Goal: Task Accomplishment & Management: Complete application form

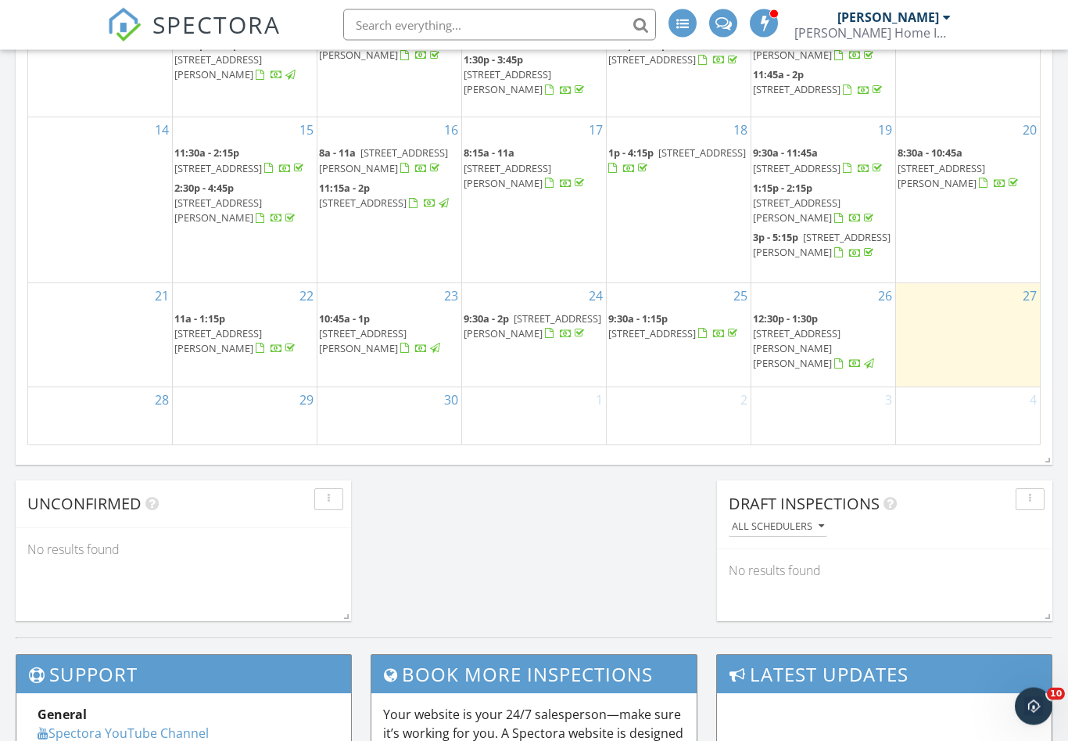
scroll to position [1083, 0]
click at [963, 337] on div "27" at bounding box center [968, 333] width 144 height 103
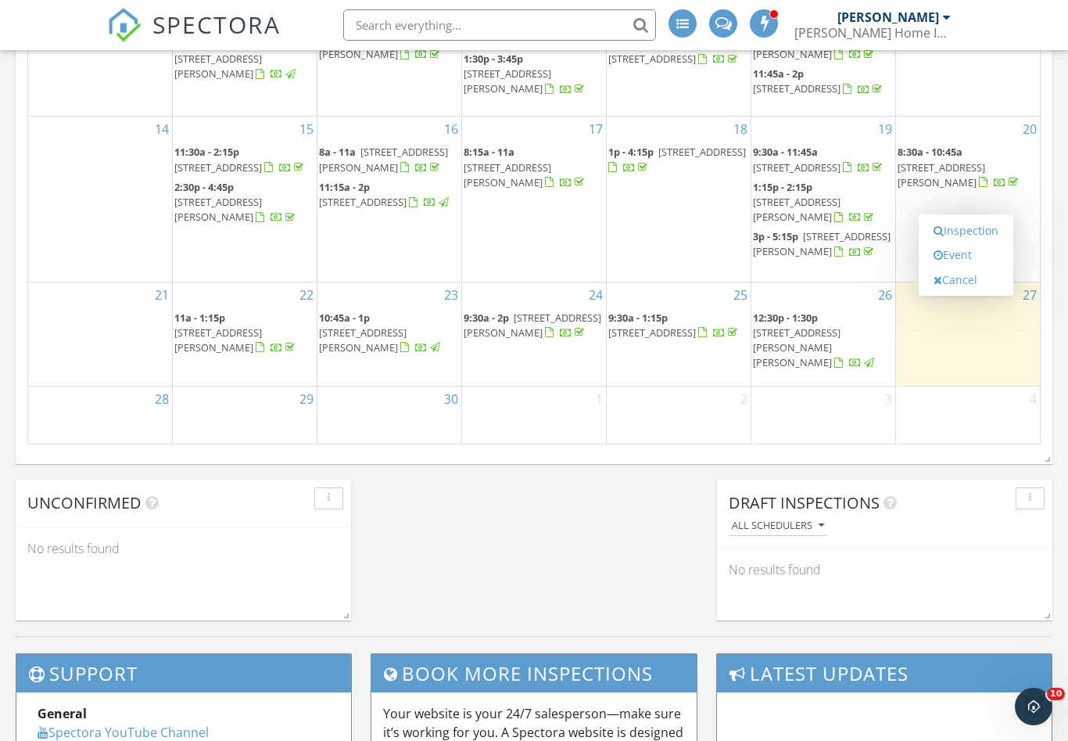
click at [961, 226] on link "Inspection" at bounding box center [966, 230] width 81 height 25
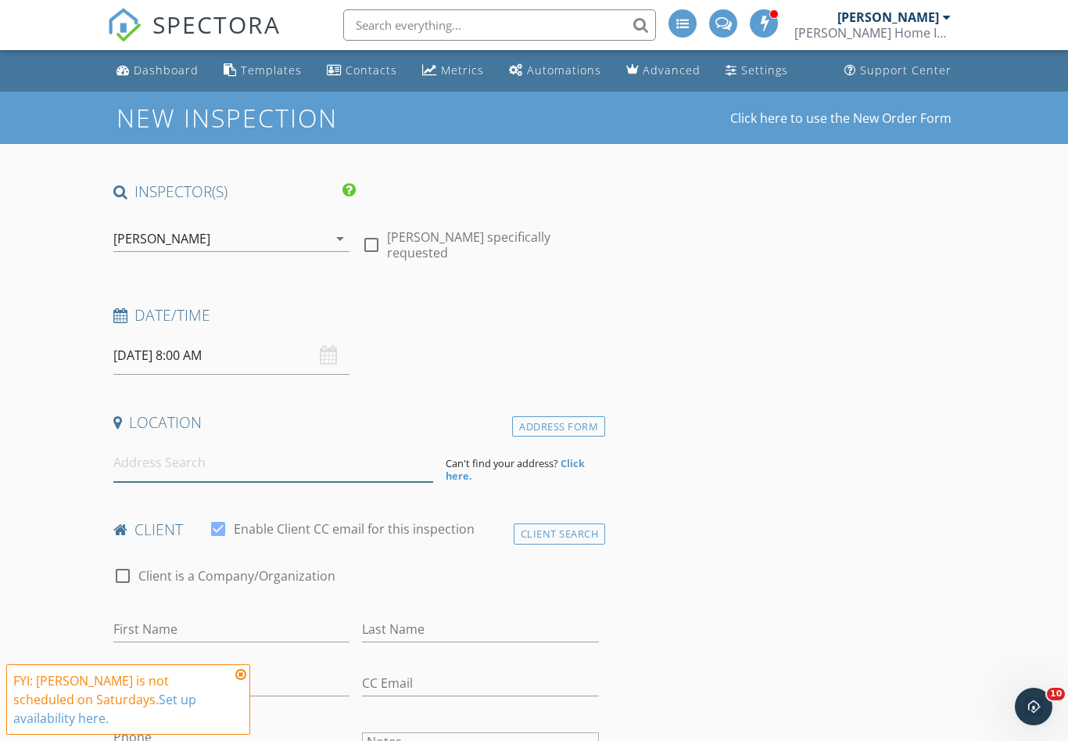
click at [120, 478] on input at bounding box center [273, 462] width 320 height 38
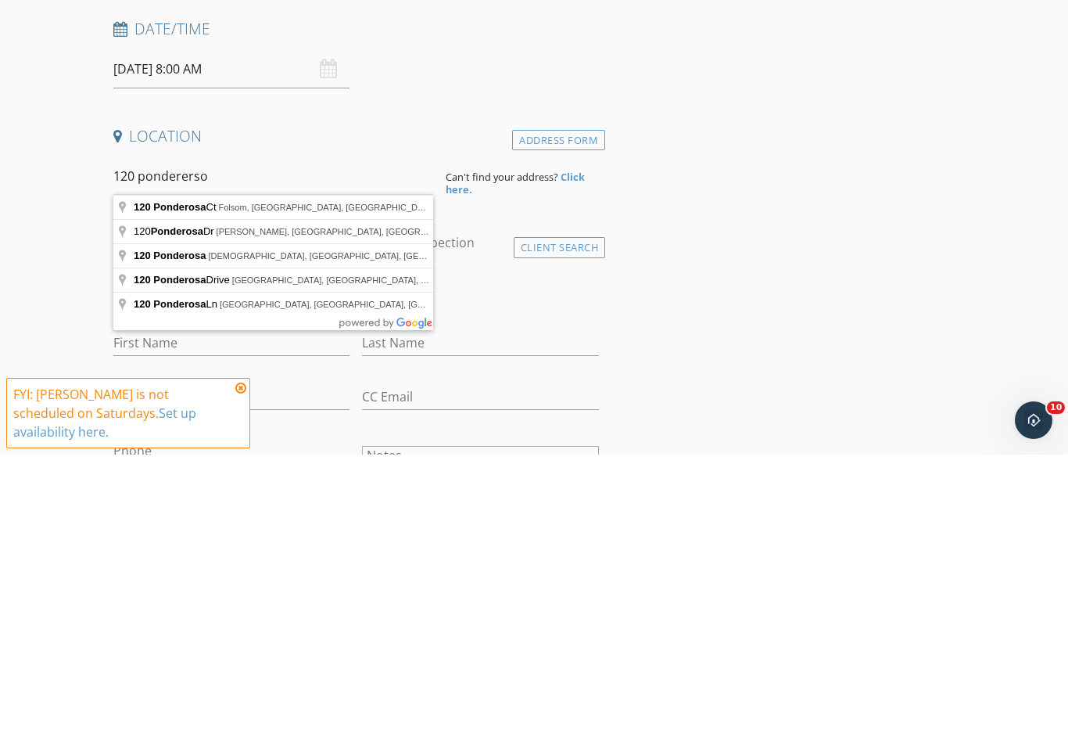
type input "120 Ponderosa Ln, Weaverville, CA, USA"
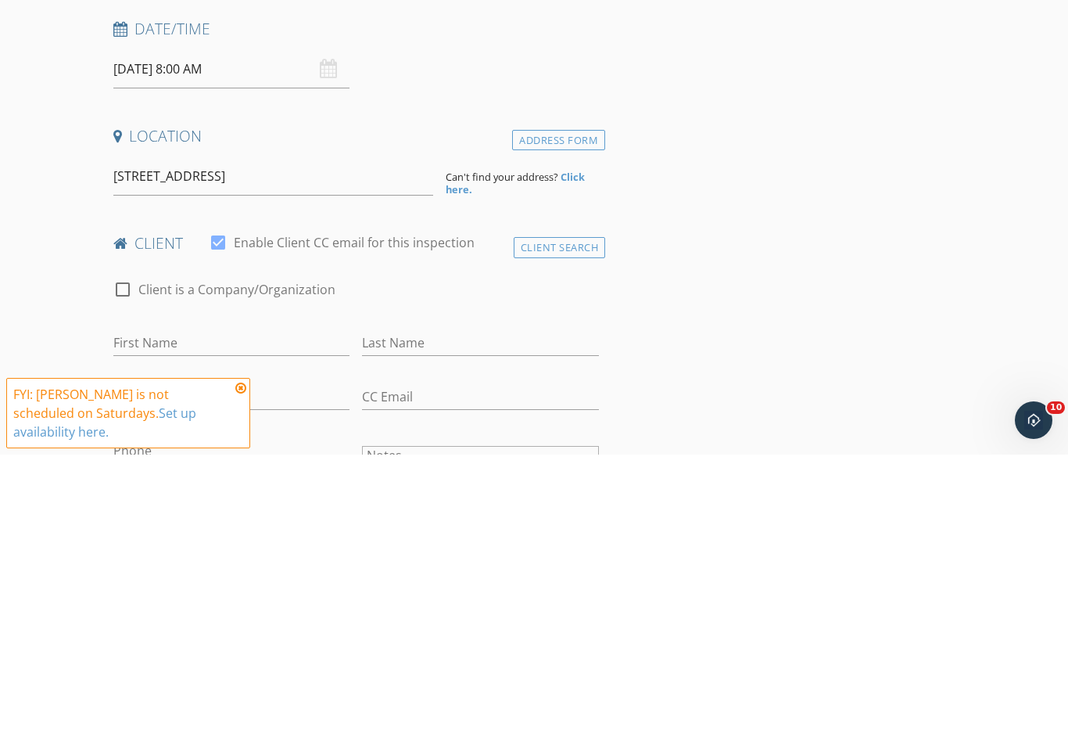
scroll to position [286, 0]
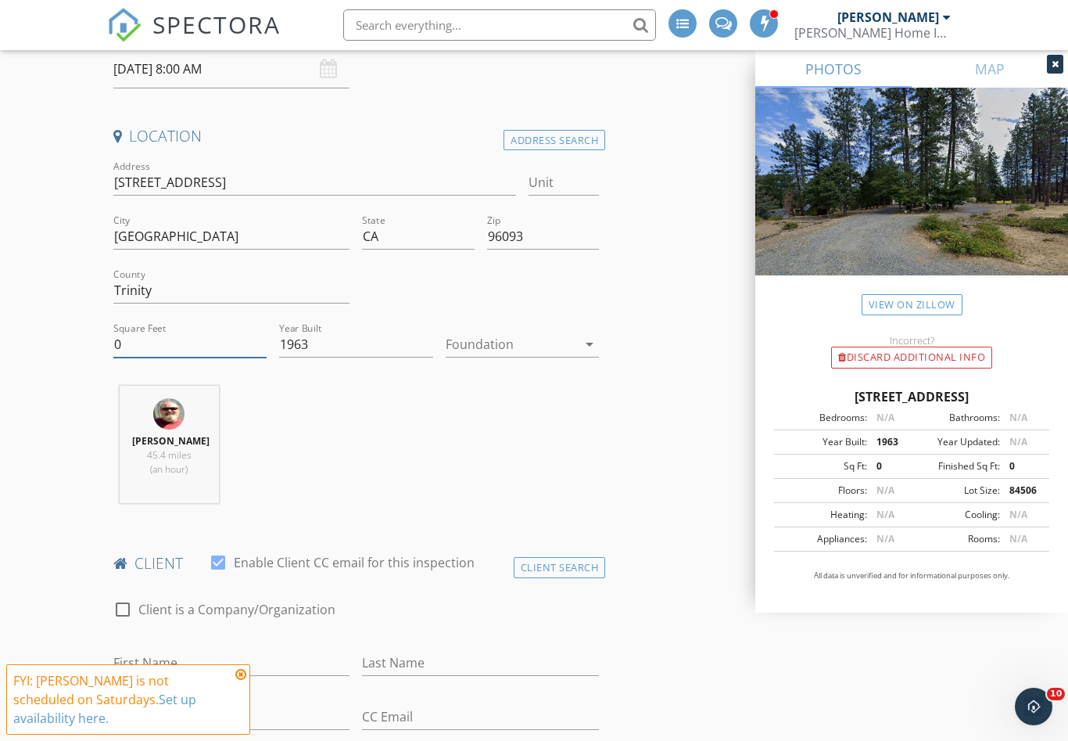
click at [125, 335] on input "0" at bounding box center [189, 345] width 153 height 26
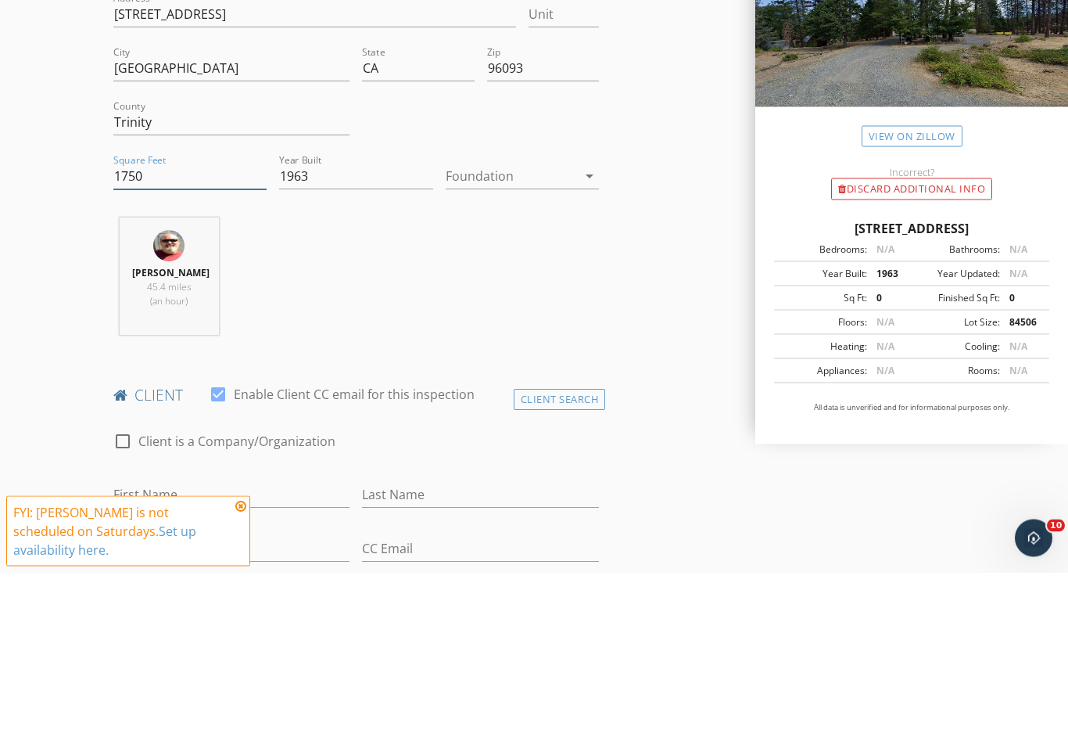
type input "1750"
click at [587, 336] on icon "arrow_drop_down" at bounding box center [589, 345] width 19 height 19
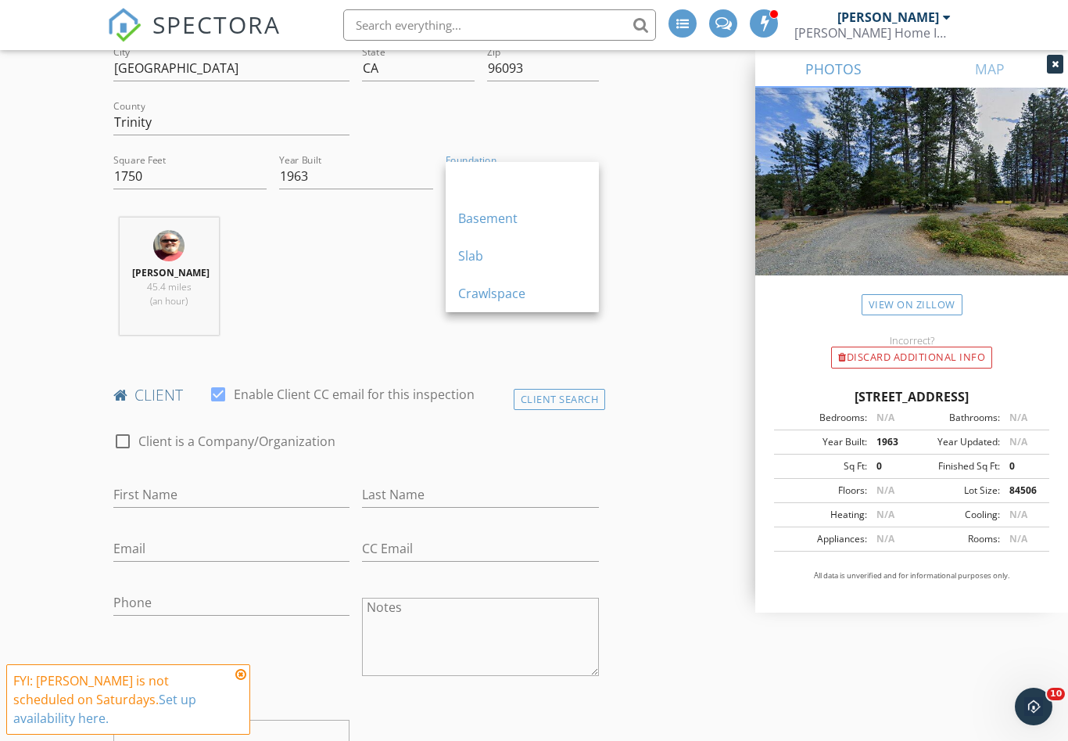
click at [589, 182] on icon "arrow_drop_down" at bounding box center [589, 176] width 19 height 19
click at [482, 300] on div "Crawlspace" at bounding box center [522, 293] width 128 height 19
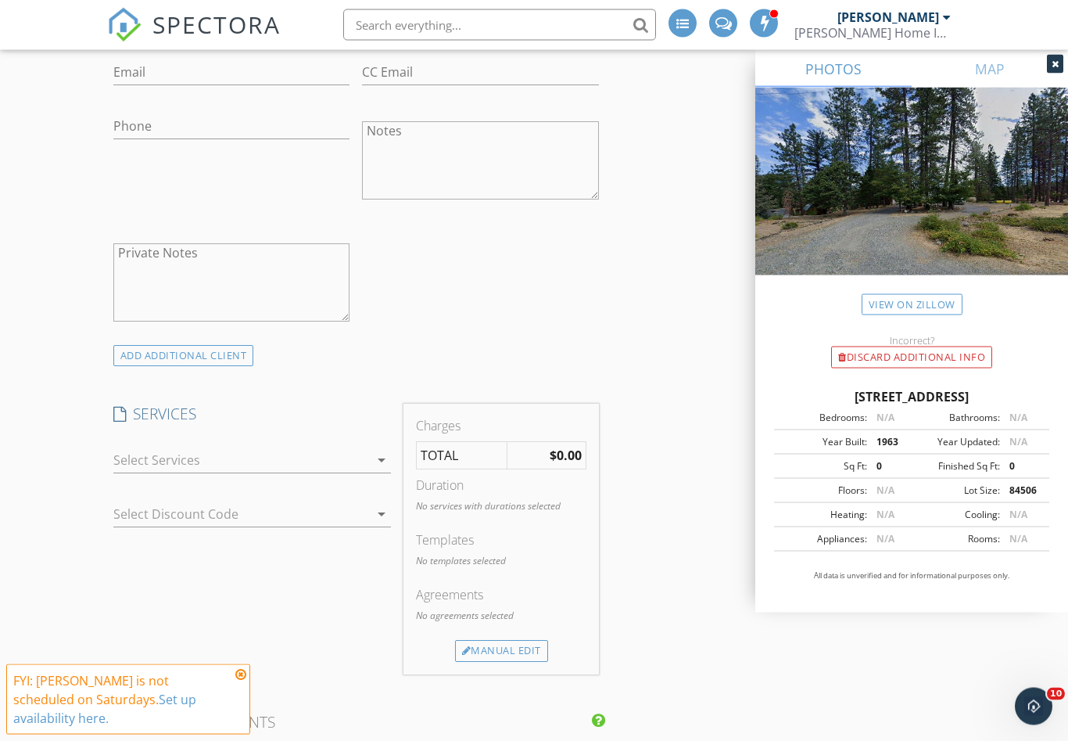
scroll to position [932, 0]
click at [242, 680] on icon at bounding box center [240, 674] width 11 height 13
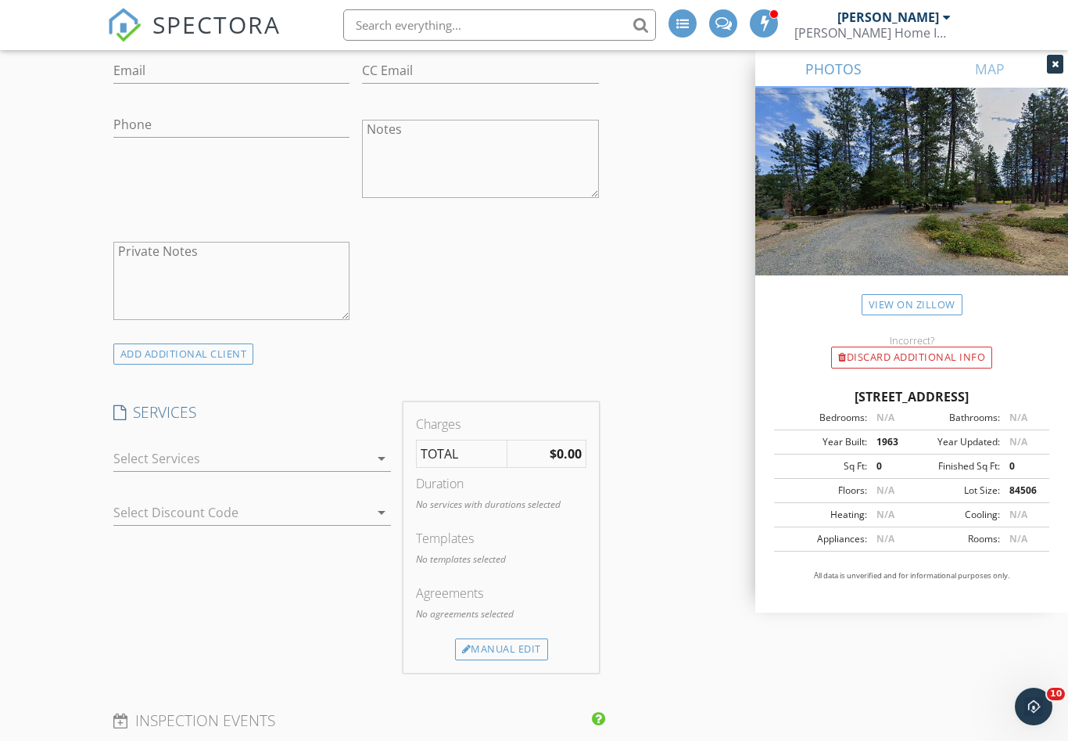
click at [385, 462] on icon "arrow_drop_down" at bounding box center [381, 458] width 19 height 19
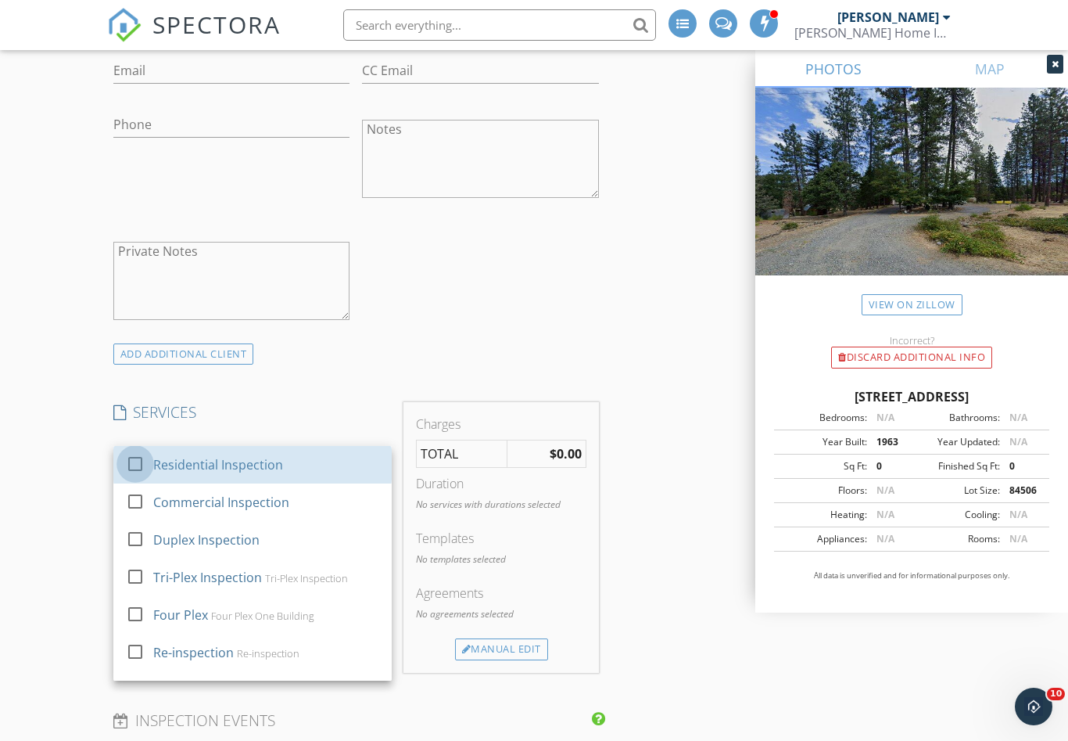
click at [140, 465] on div at bounding box center [135, 463] width 27 height 27
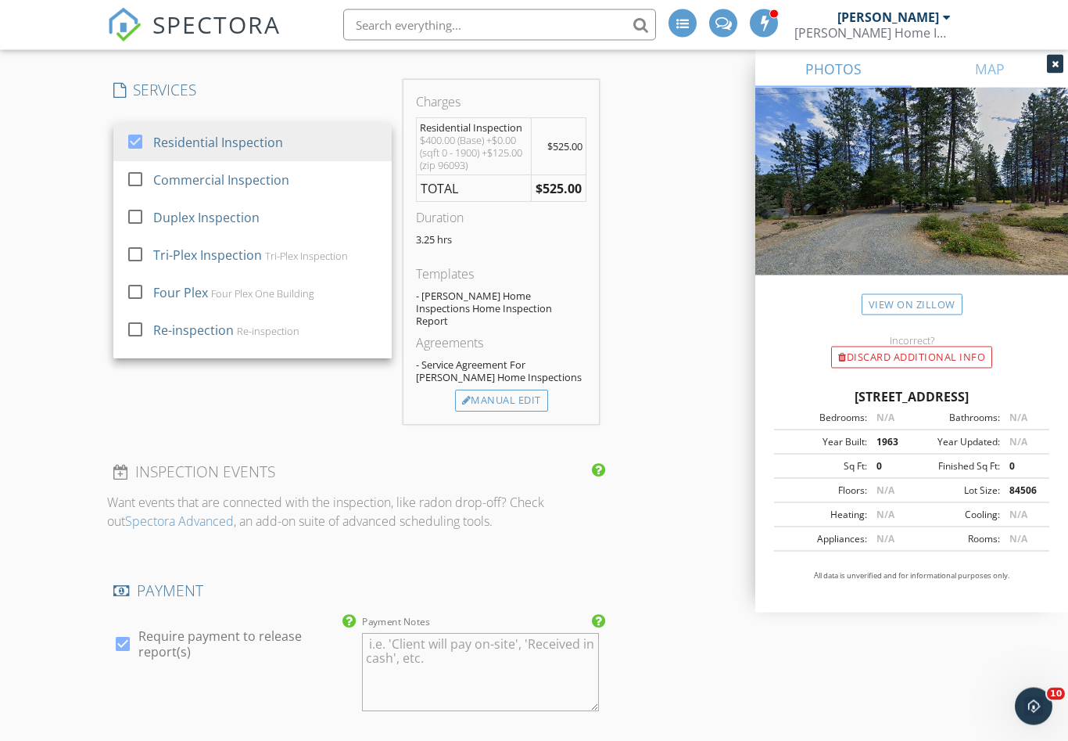
scroll to position [1273, 0]
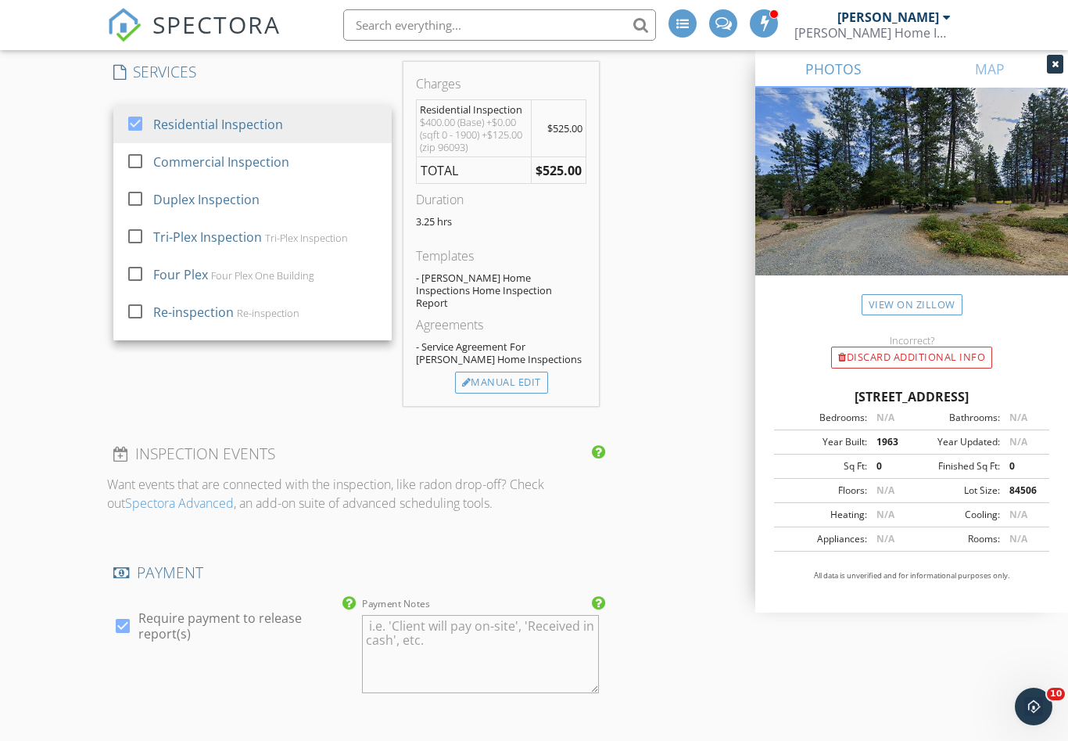
click at [650, 449] on div "INSPECTOR(S) check_box Troy Bradley PRIMARY Troy Bradley arrow_drop_down check_…" at bounding box center [534, 363] width 855 height 2909
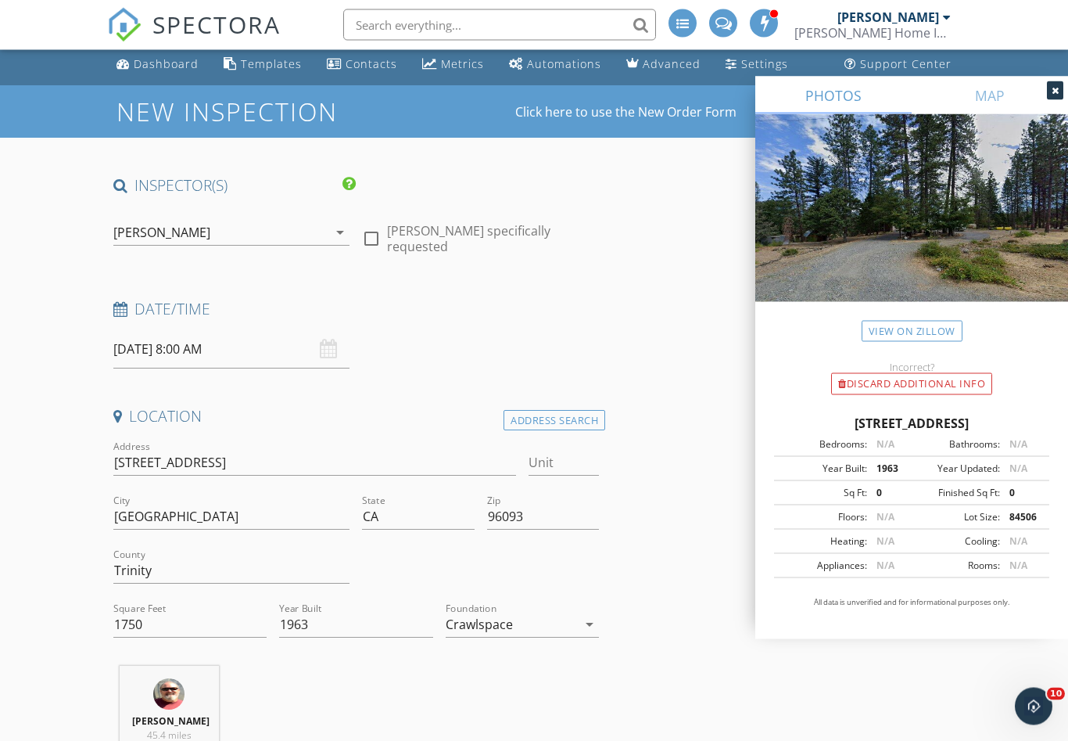
scroll to position [0, 0]
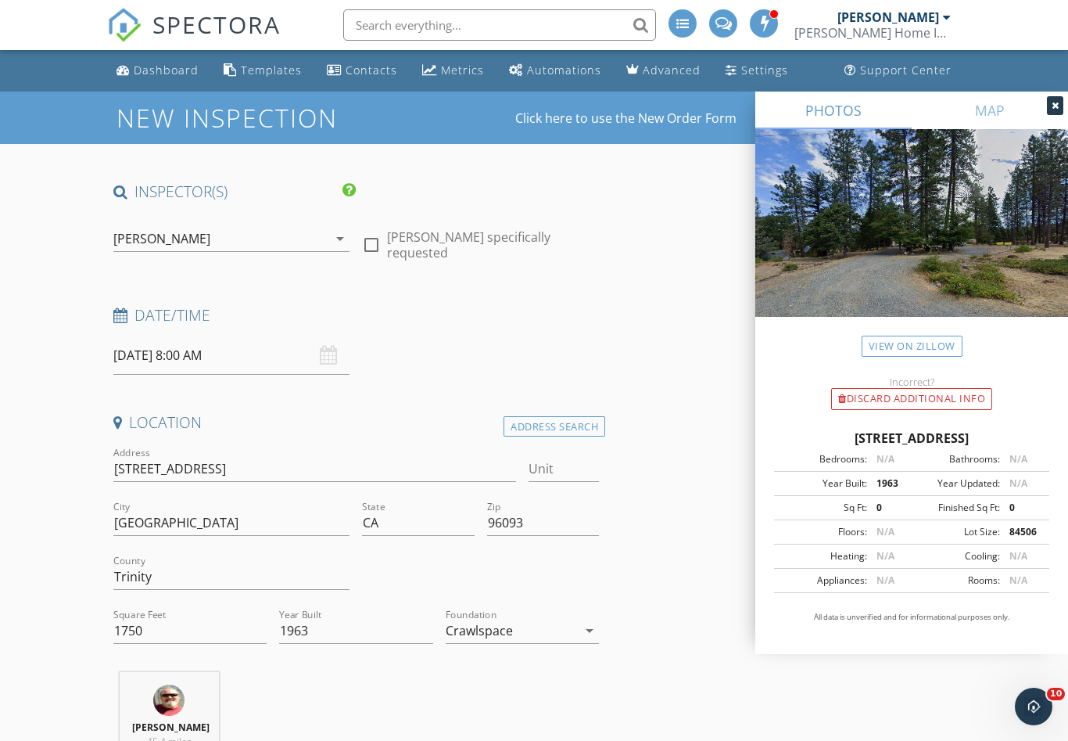
click at [314, 354] on input "09/27/2025 8:00 AM" at bounding box center [231, 355] width 237 height 38
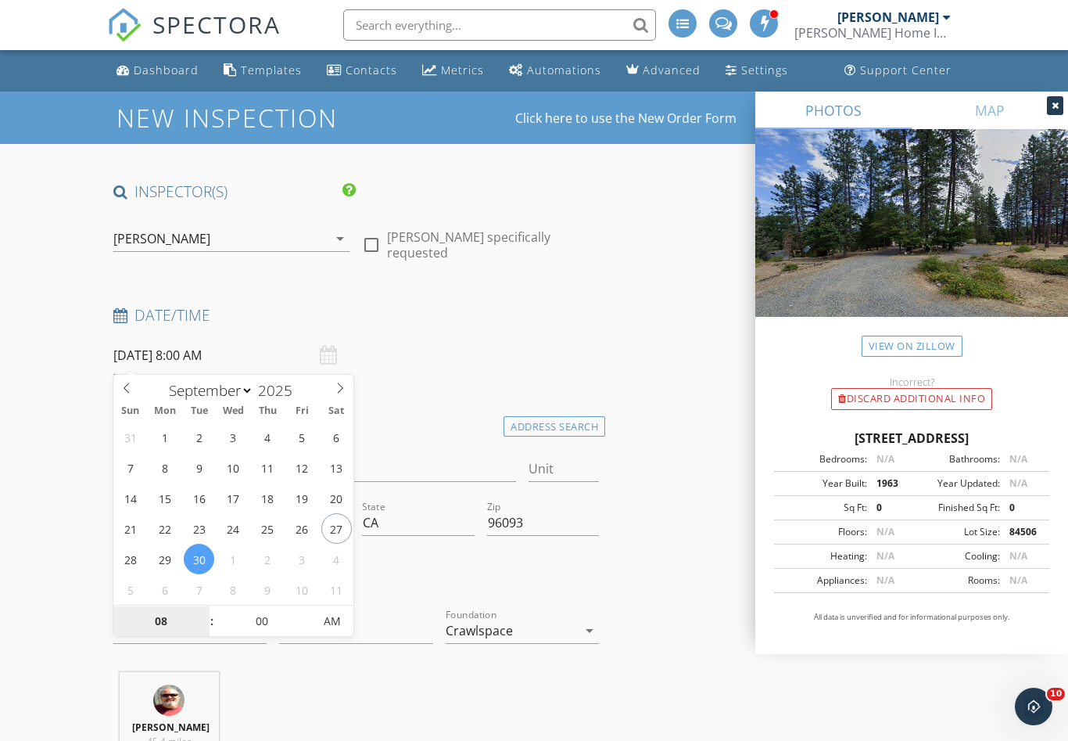
type input "09/30/2025 8:00 AM"
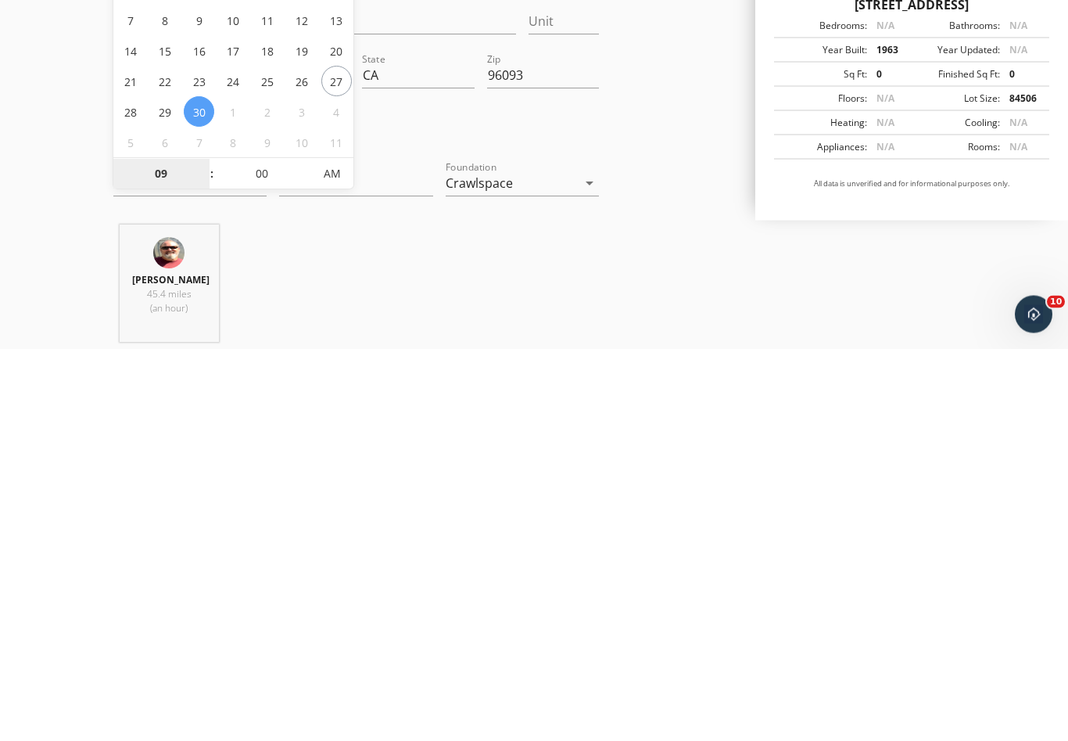
type input "09"
click at [268, 551] on input "00" at bounding box center [262, 566] width 96 height 31
type input "09/30/2025 9:00 AM"
type input "30"
type input "[DATE] 9:30 AM"
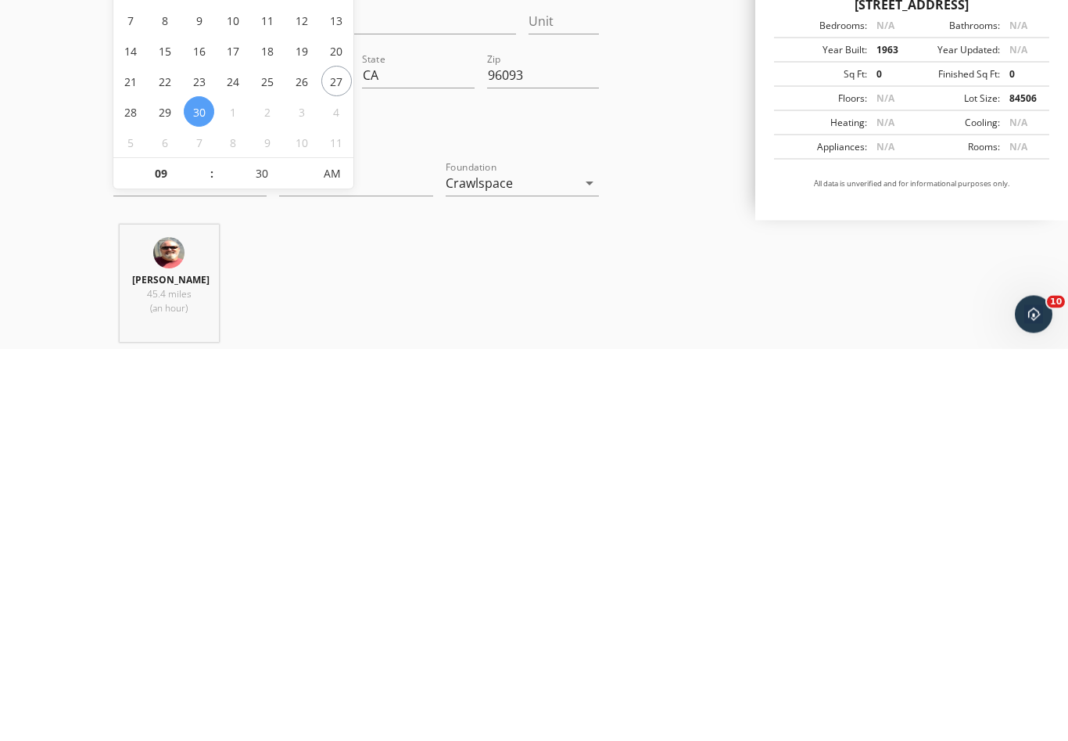
scroll to position [447, 0]
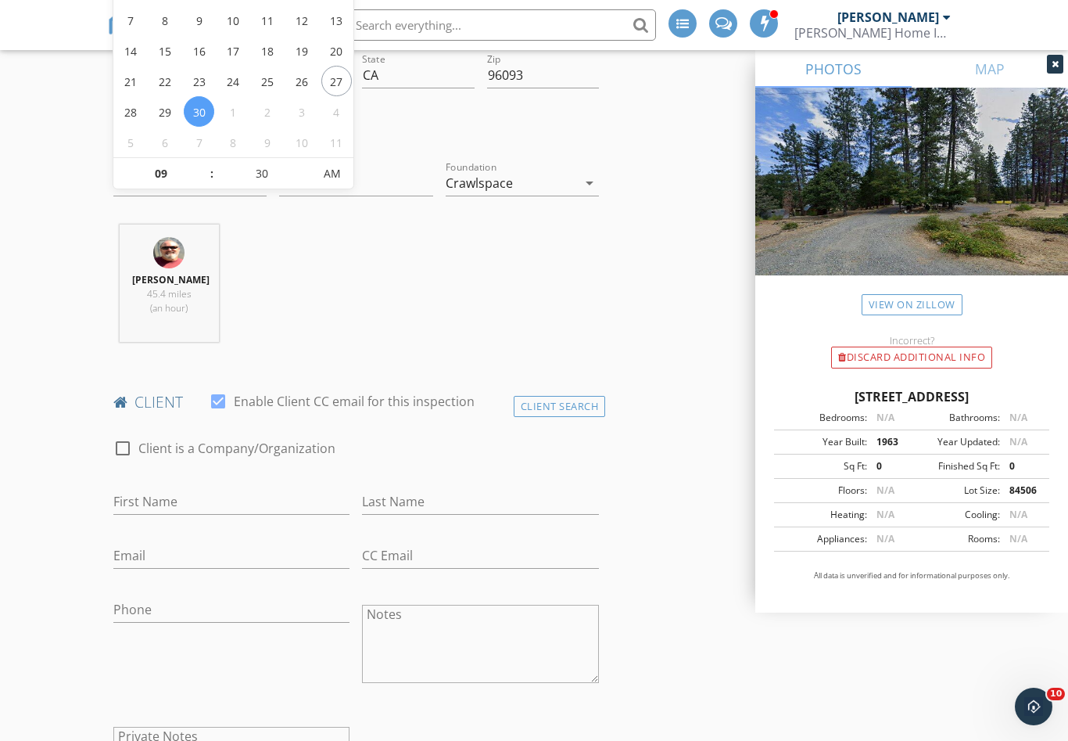
click at [480, 267] on div "Troy Bradley 45.4 miles (an hour)" at bounding box center [356, 289] width 498 height 130
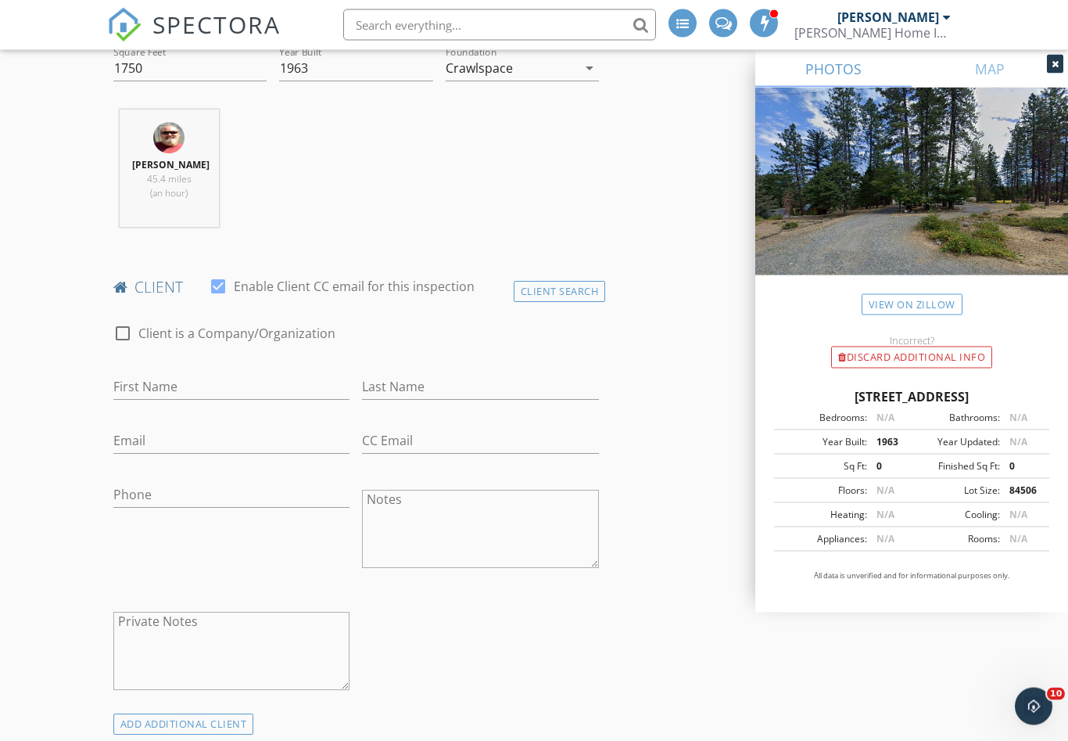
scroll to position [585, 0]
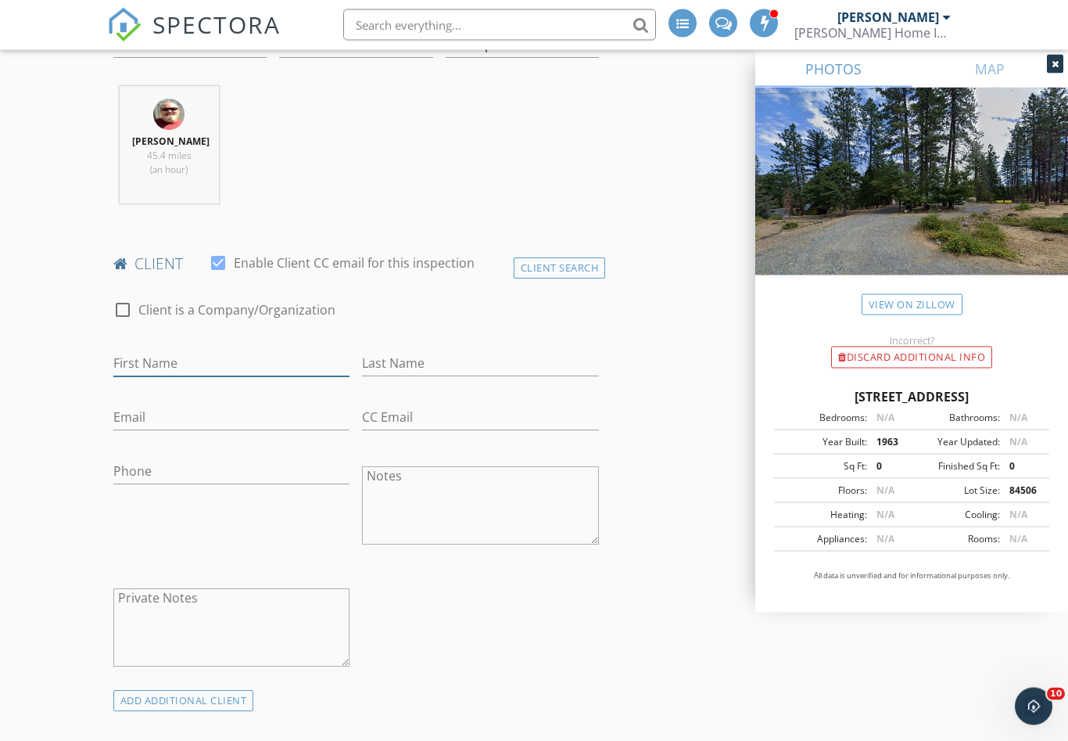
click at [138, 359] on input "First Name" at bounding box center [231, 364] width 237 height 26
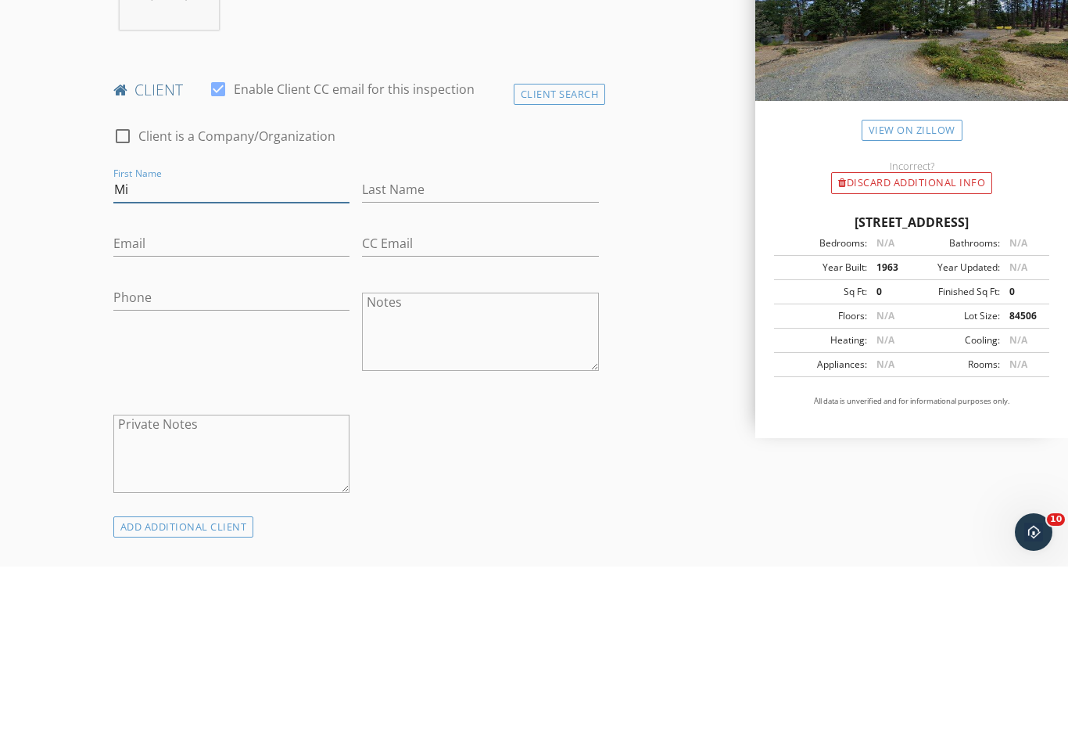
type input "Mi"
click at [411, 351] on input "Last Name" at bounding box center [480, 364] width 237 height 26
type input "[PERSON_NAME]"
click at [143, 351] on input "Mi" at bounding box center [231, 364] width 237 height 26
type input "[PERSON_NAME]"
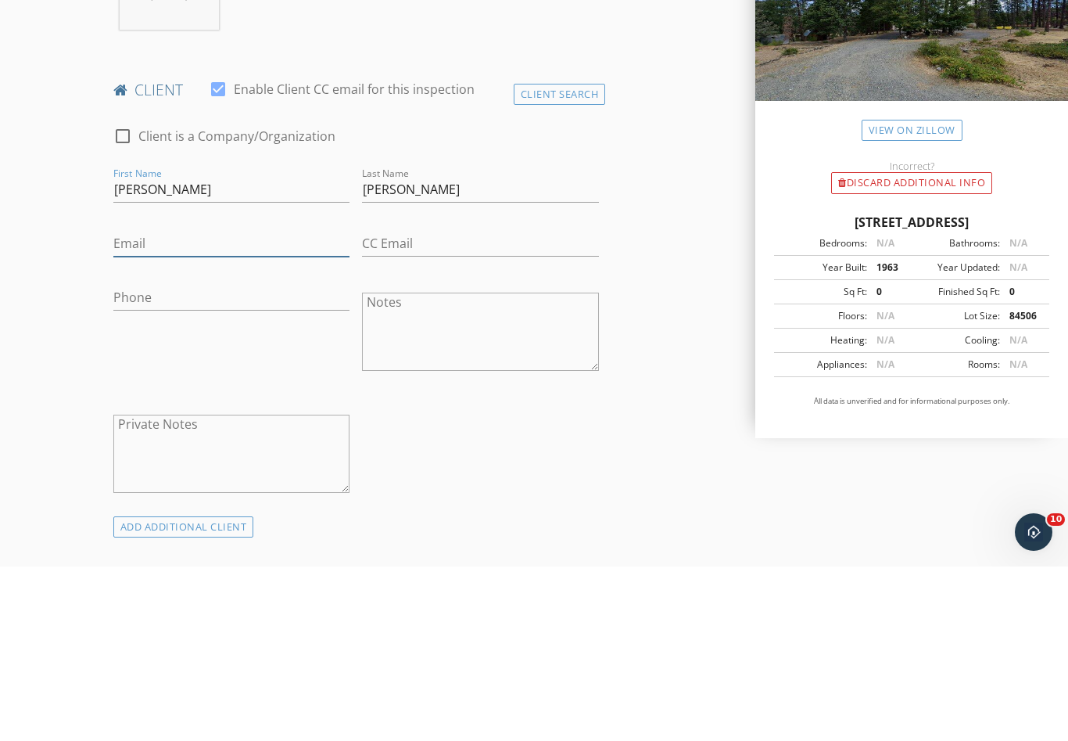
click at [130, 405] on input "Email" at bounding box center [231, 418] width 237 height 26
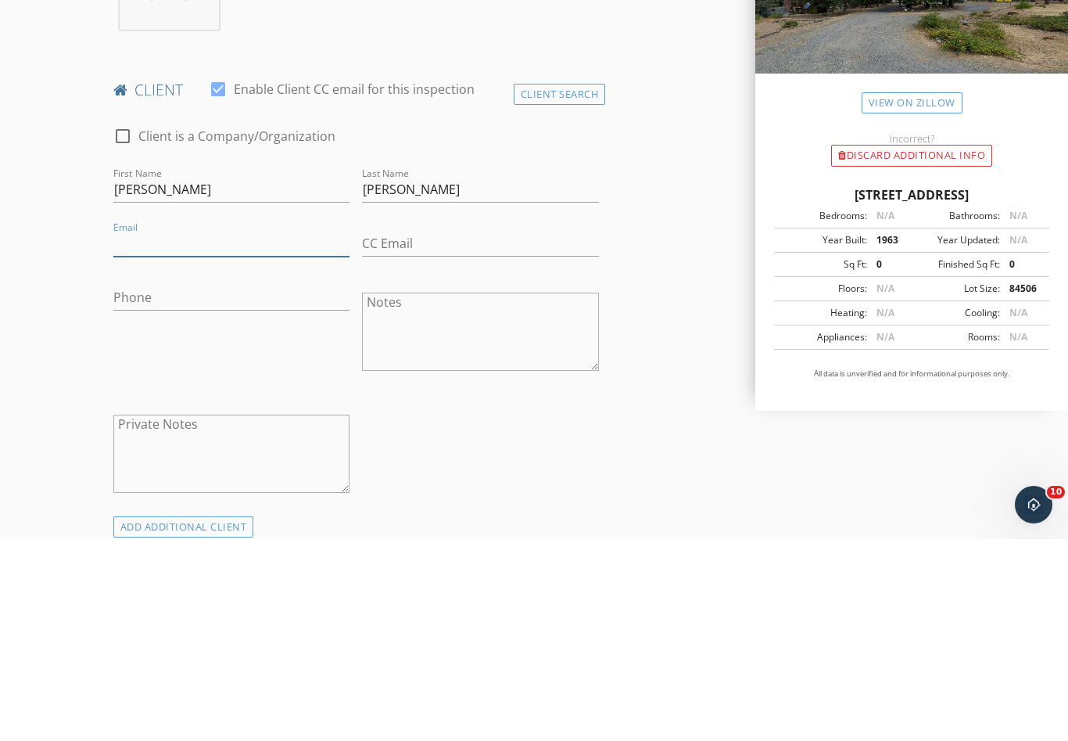
scroll to position [551, 0]
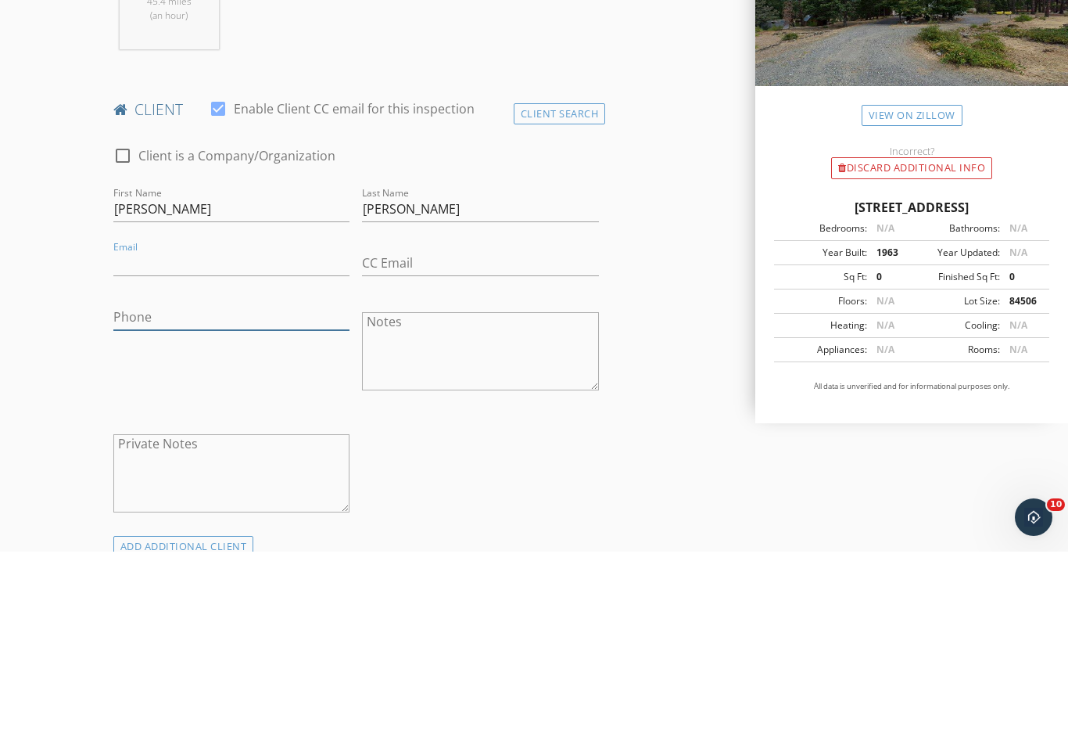
click at [117, 494] on input "Phone" at bounding box center [231, 507] width 237 height 26
type input "[PHONE_NUMBER]"
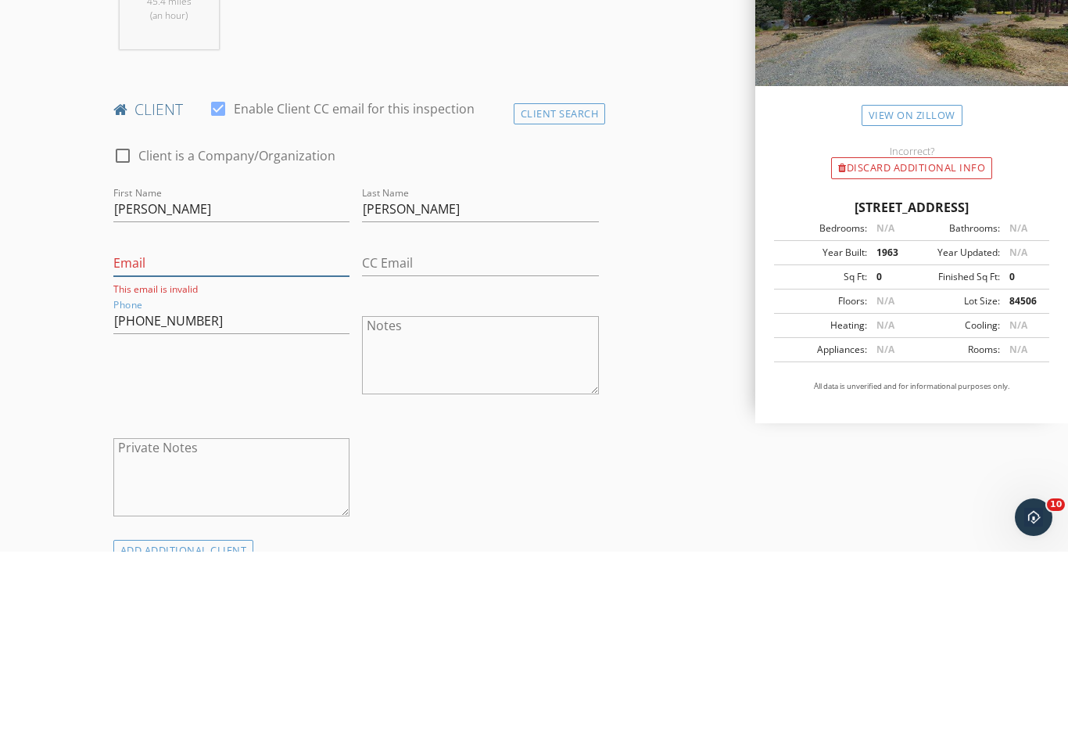
click at [144, 440] on input "Email" at bounding box center [231, 453] width 237 height 26
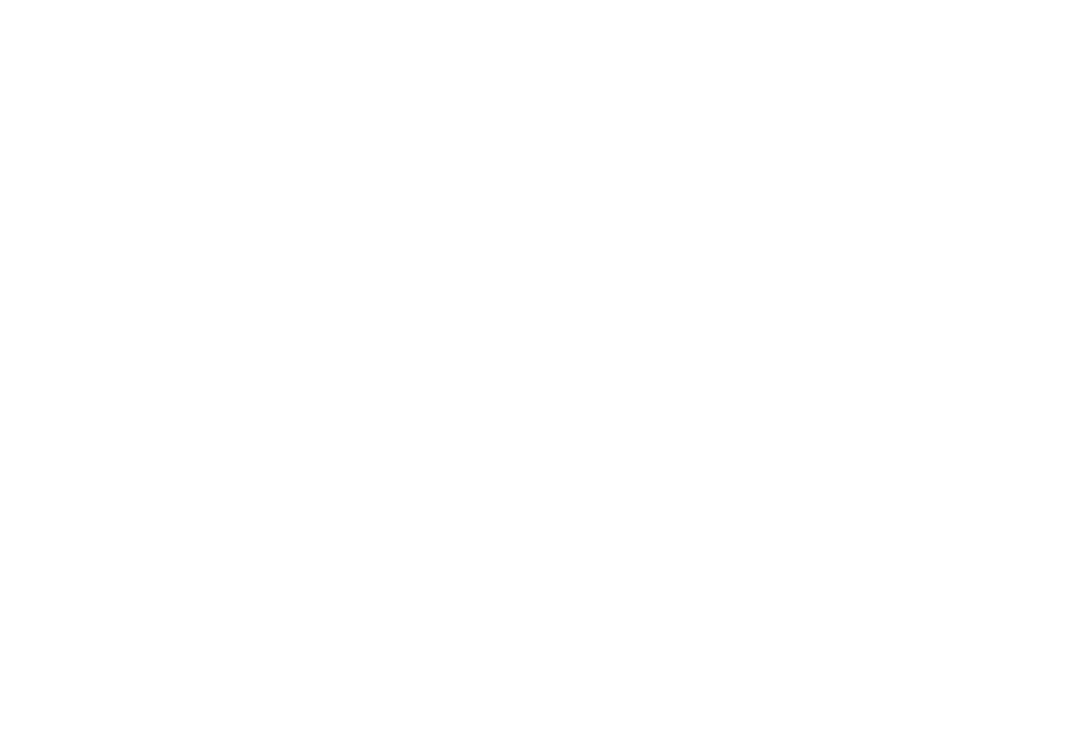
scroll to position [1790, 0]
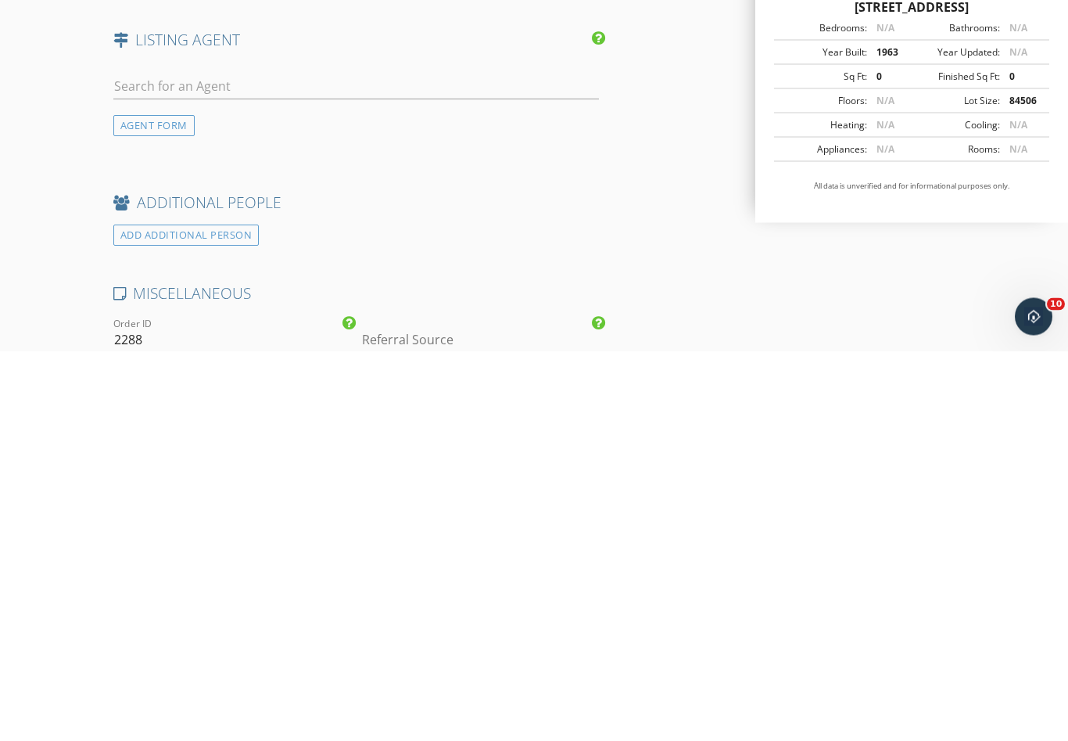
type input "Brimmy73@gmail.com"
click at [147, 464] on input "text" at bounding box center [356, 477] width 486 height 26
type input "Lair"
click at [188, 496] on div "[PERSON_NAME]" at bounding box center [206, 505] width 97 height 19
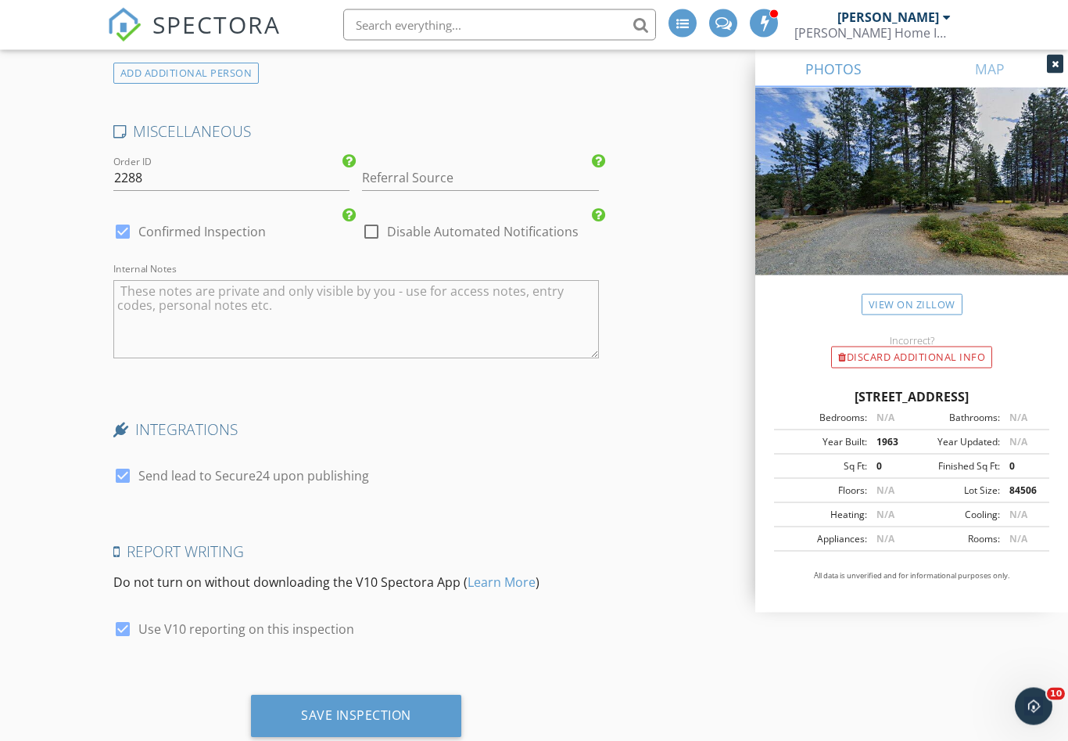
scroll to position [2719, 0]
click at [361, 708] on div "Save Inspection" at bounding box center [356, 716] width 110 height 16
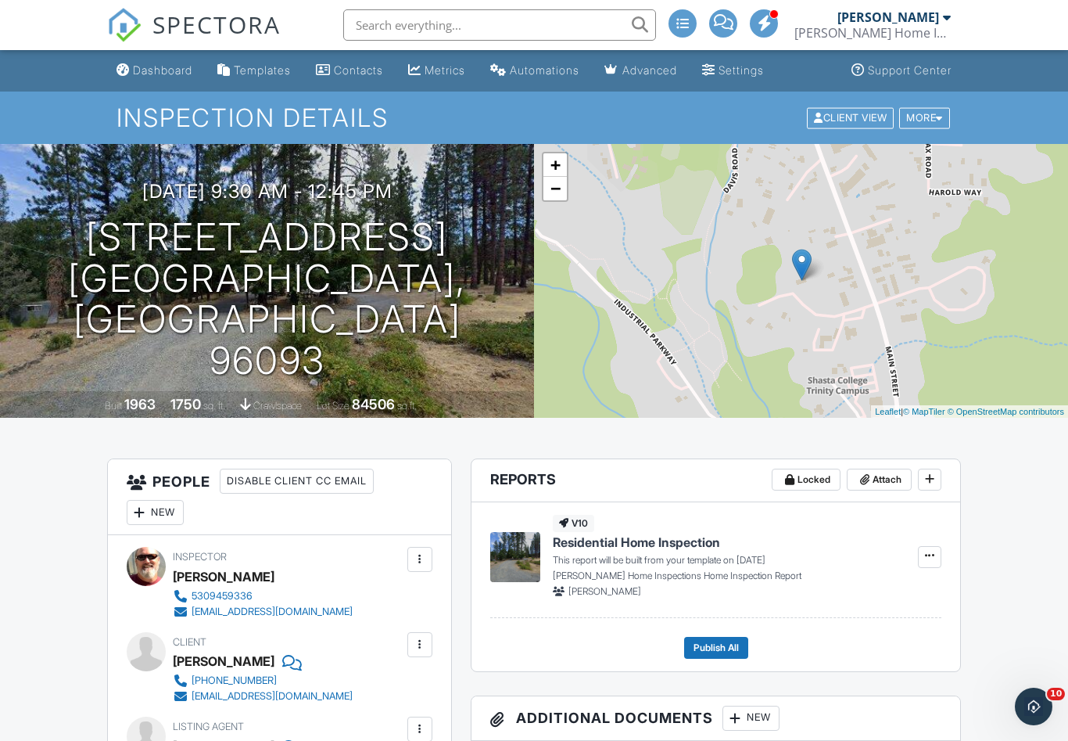
click at [150, 66] on div "Dashboard" at bounding box center [162, 69] width 59 height 13
